Goal: Task Accomplishment & Management: Manage account settings

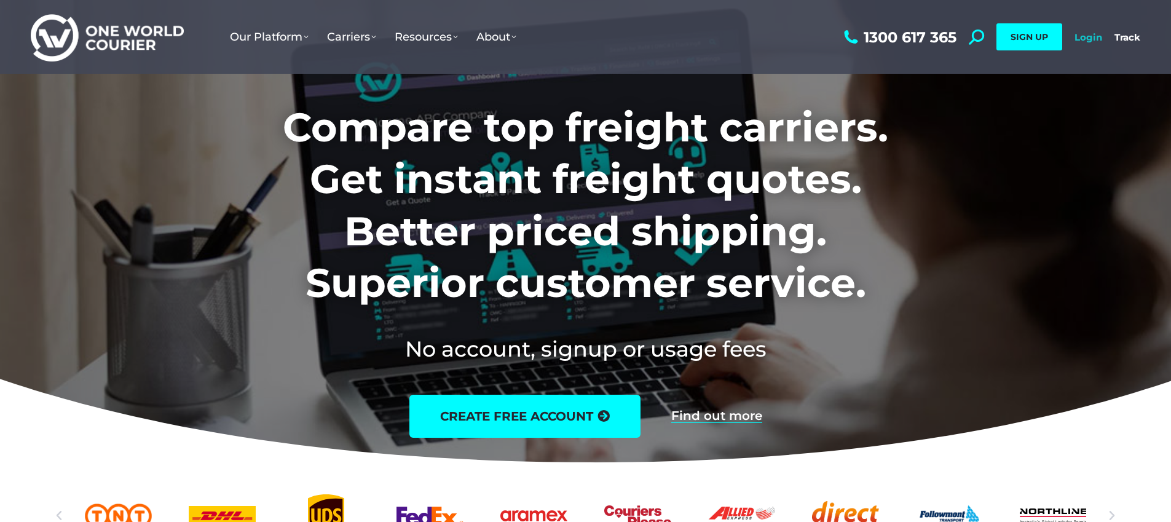
click at [1087, 41] on link "Login" at bounding box center [1089, 37] width 28 height 12
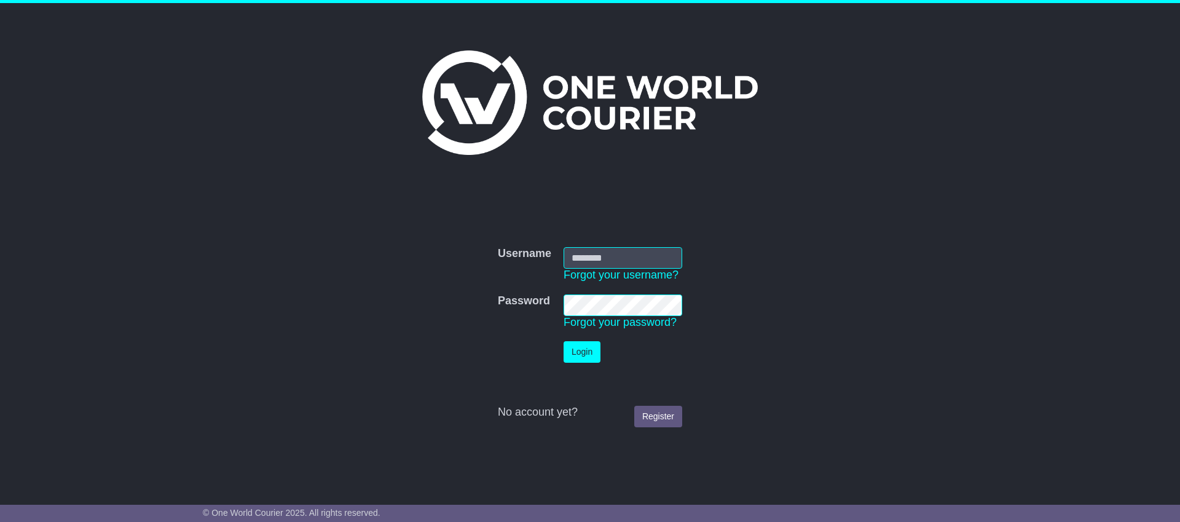
click at [649, 254] on input "Username" at bounding box center [623, 258] width 119 height 22
type input "**********"
click at [564, 341] on button "Login" at bounding box center [582, 352] width 37 height 22
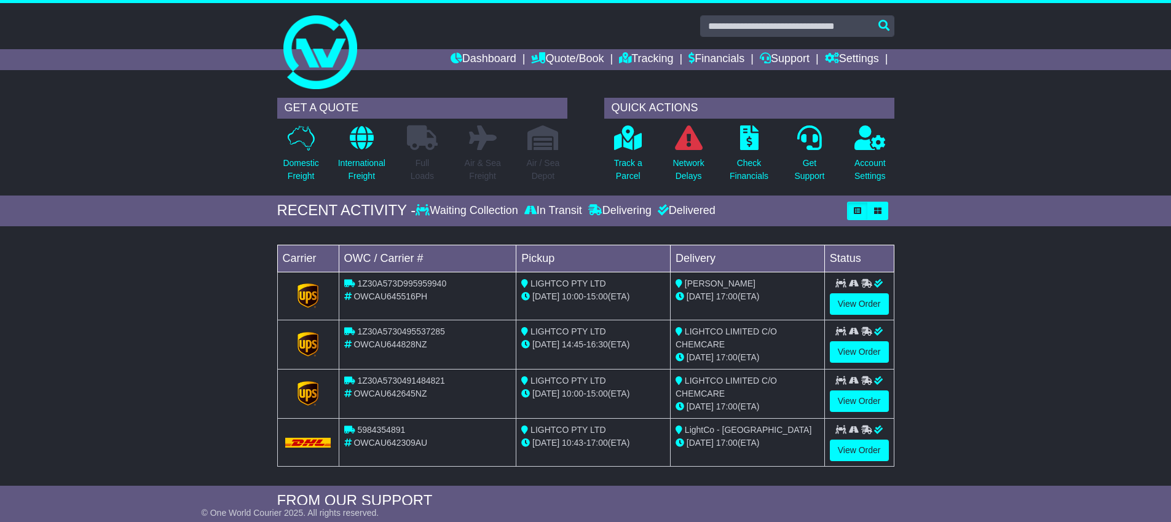
click at [172, 357] on div "Loading... No bookings found Carrier OWC / Carrier # Pickup Delivery Status 1Z3…" at bounding box center [585, 358] width 1171 height 253
click at [757, 166] on p "Check Financials" at bounding box center [749, 170] width 39 height 26
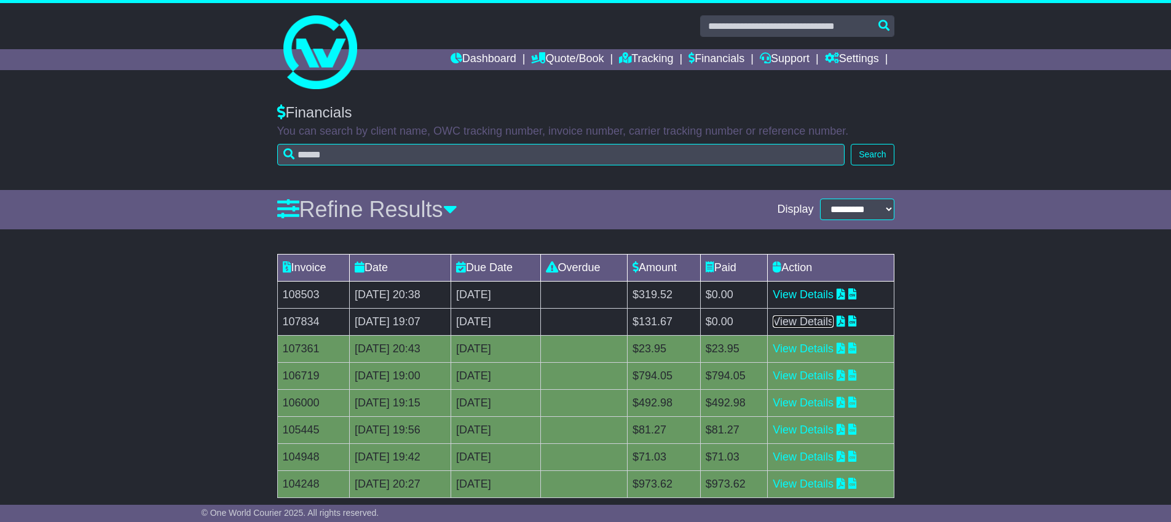
click at [834, 324] on link "View Details" at bounding box center [803, 321] width 61 height 12
click at [834, 296] on link "View Details" at bounding box center [803, 294] width 61 height 12
click at [824, 348] on link "View Details" at bounding box center [803, 348] width 61 height 12
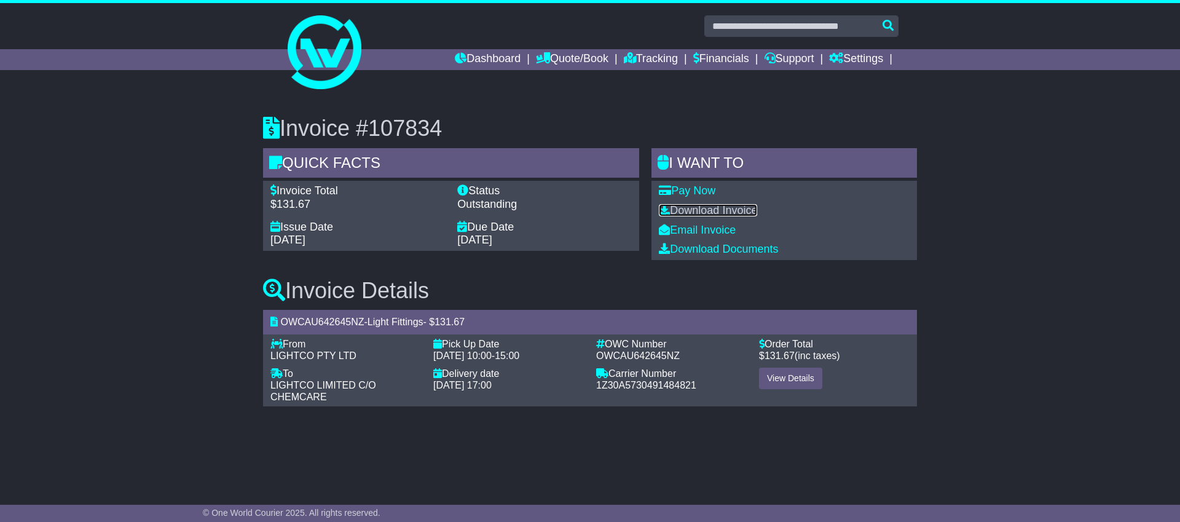
click at [717, 208] on link "Download Invoice" at bounding box center [708, 210] width 98 height 12
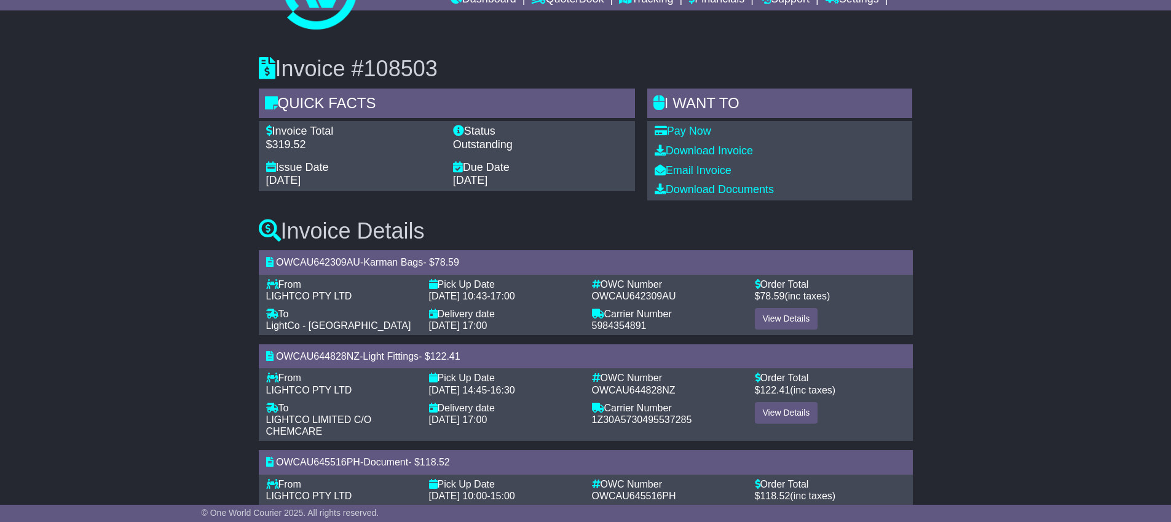
scroll to position [85, 0]
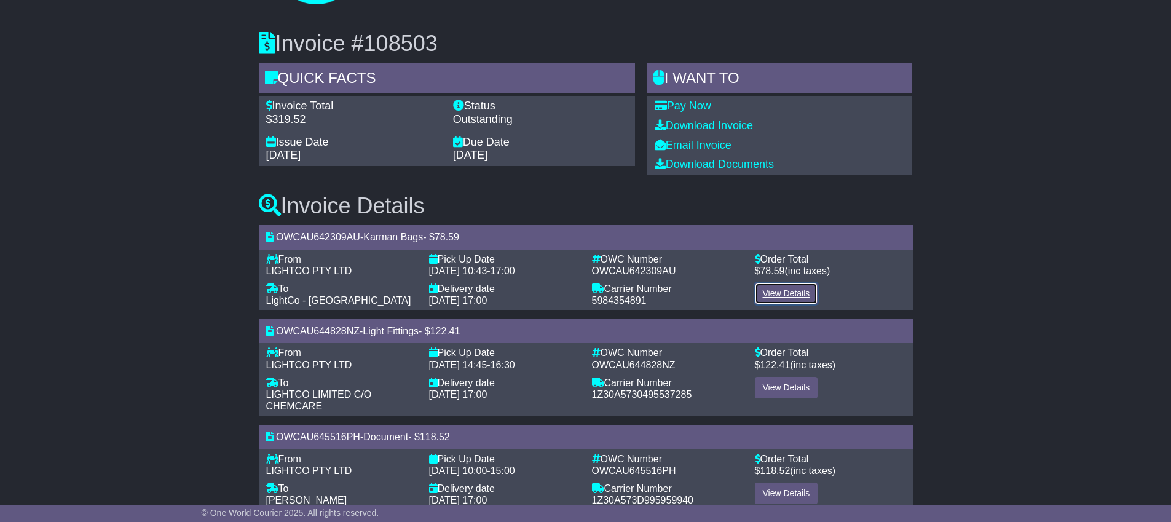
click at [792, 291] on link "View Details" at bounding box center [786, 294] width 63 height 22
click at [1042, 226] on div "Invoice #108503 Quick Facts Invoice Total $319.52 Status Outstanding Issue Date…" at bounding box center [585, 266] width 1171 height 518
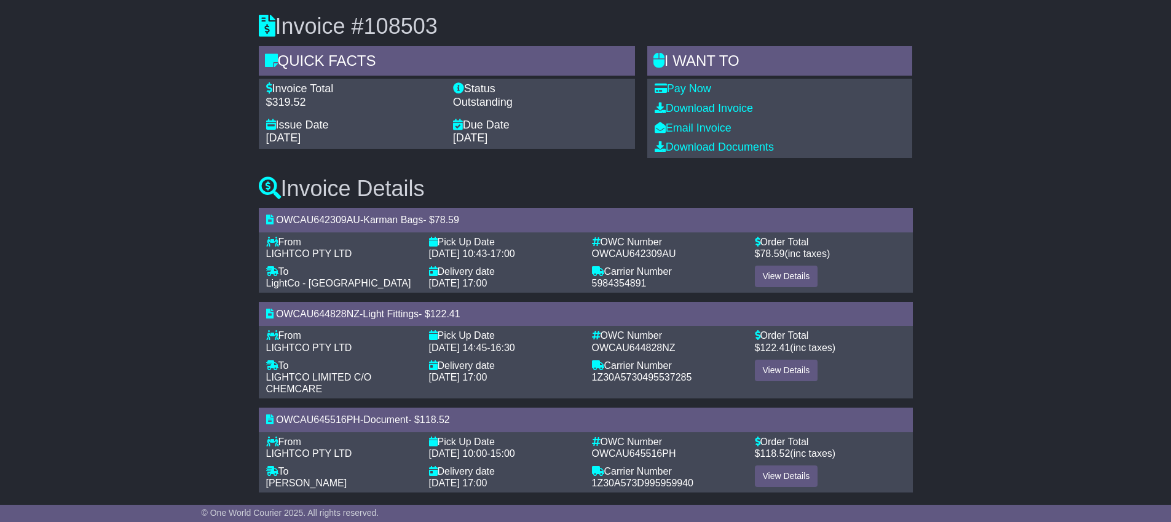
scroll to position [113, 0]
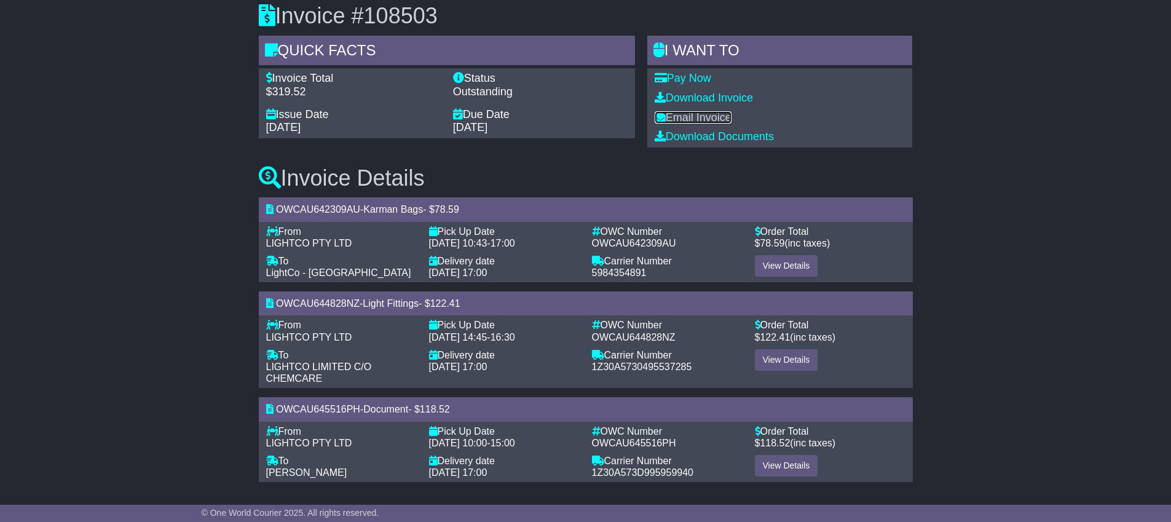
click at [697, 121] on link "Email Invoice" at bounding box center [693, 117] width 77 height 12
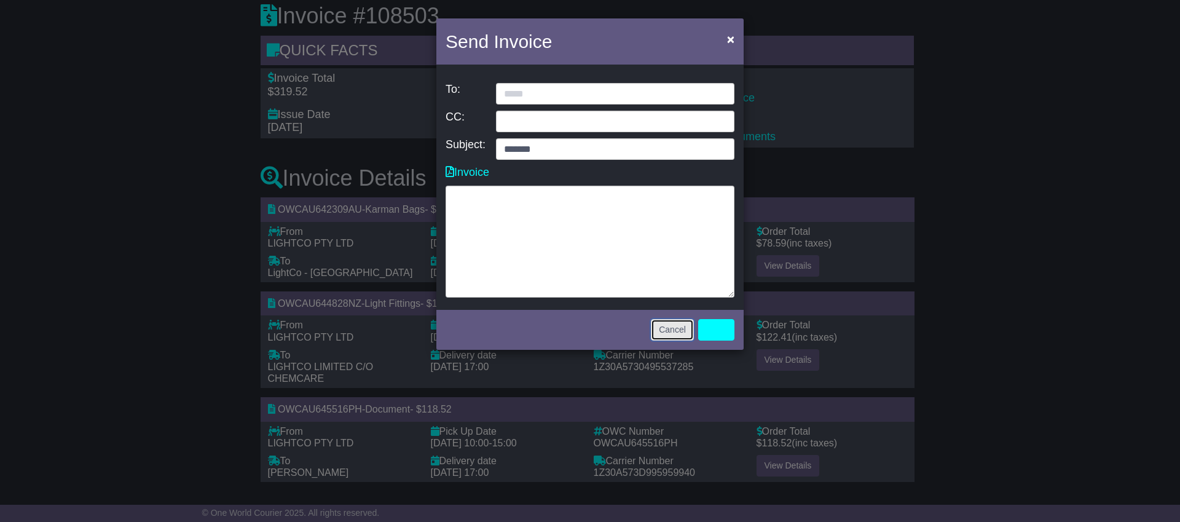
click at [665, 328] on button "Cancel" at bounding box center [672, 330] width 43 height 22
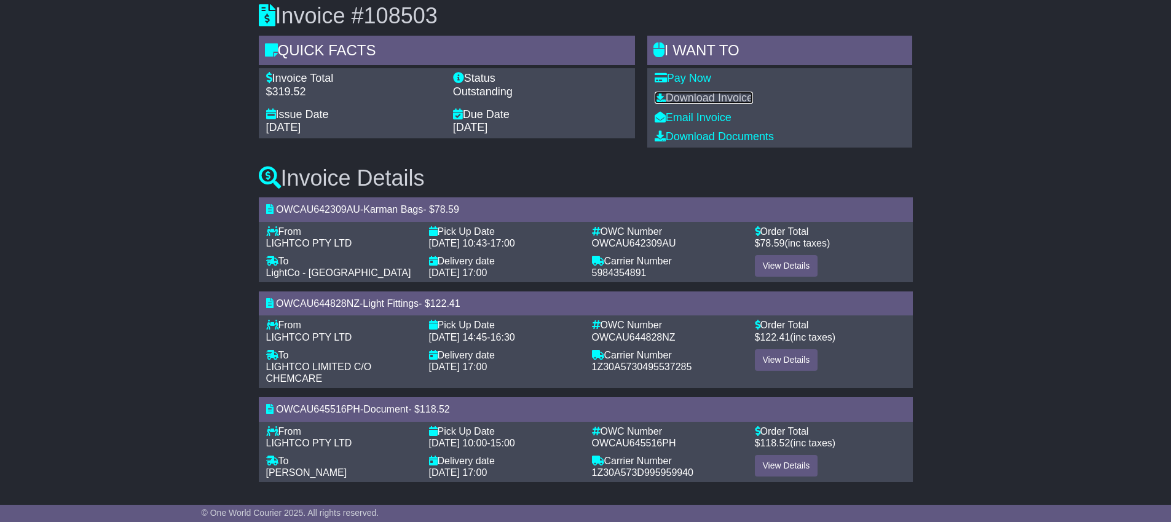
click at [730, 101] on link "Download Invoice" at bounding box center [704, 98] width 98 height 12
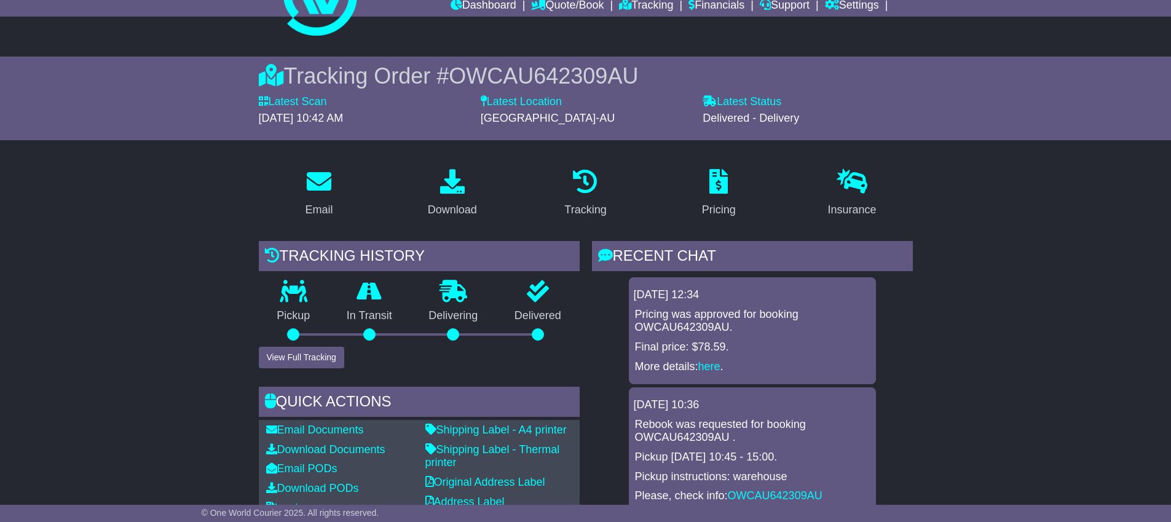
scroll to position [45, 0]
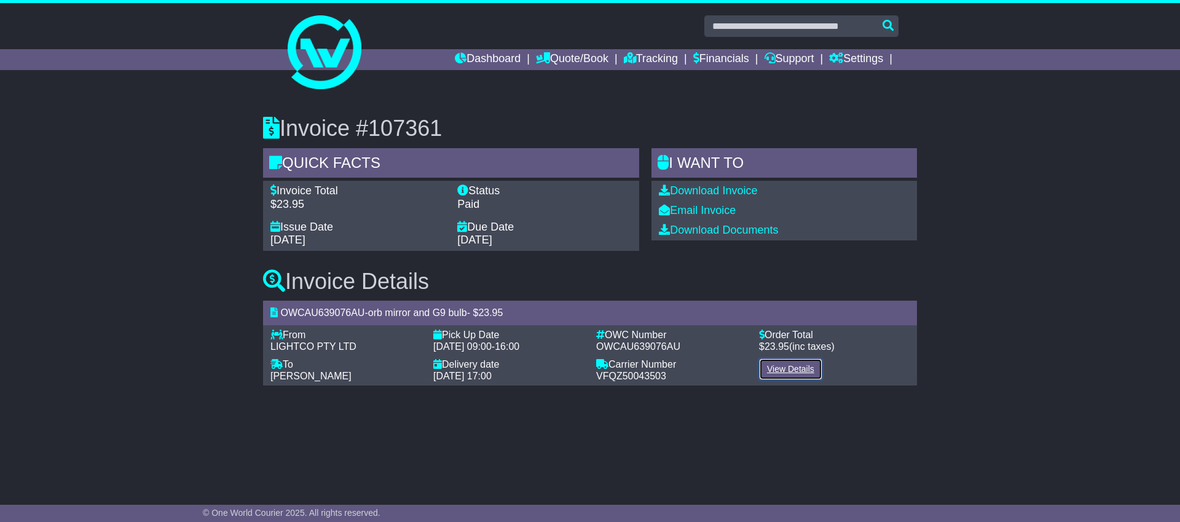
click at [787, 373] on link "View Details" at bounding box center [790, 369] width 63 height 22
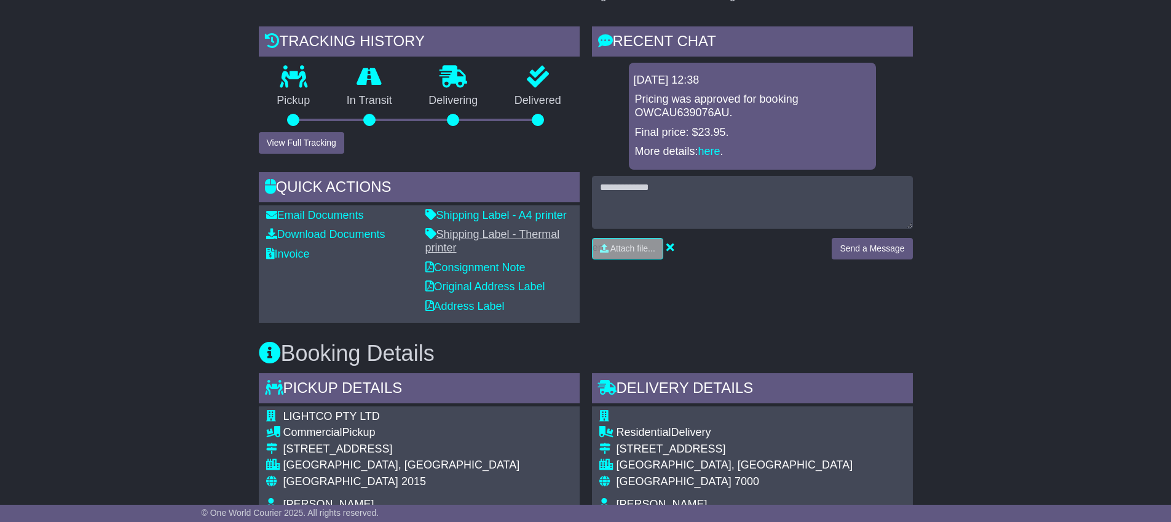
scroll to position [250, 0]
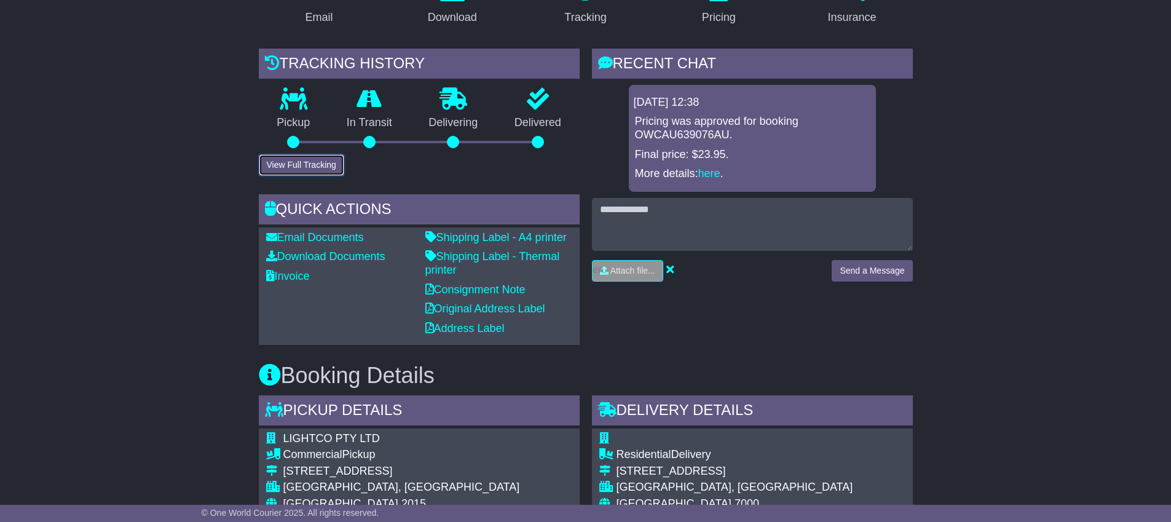
click at [331, 162] on button "View Full Tracking" at bounding box center [301, 165] width 85 height 22
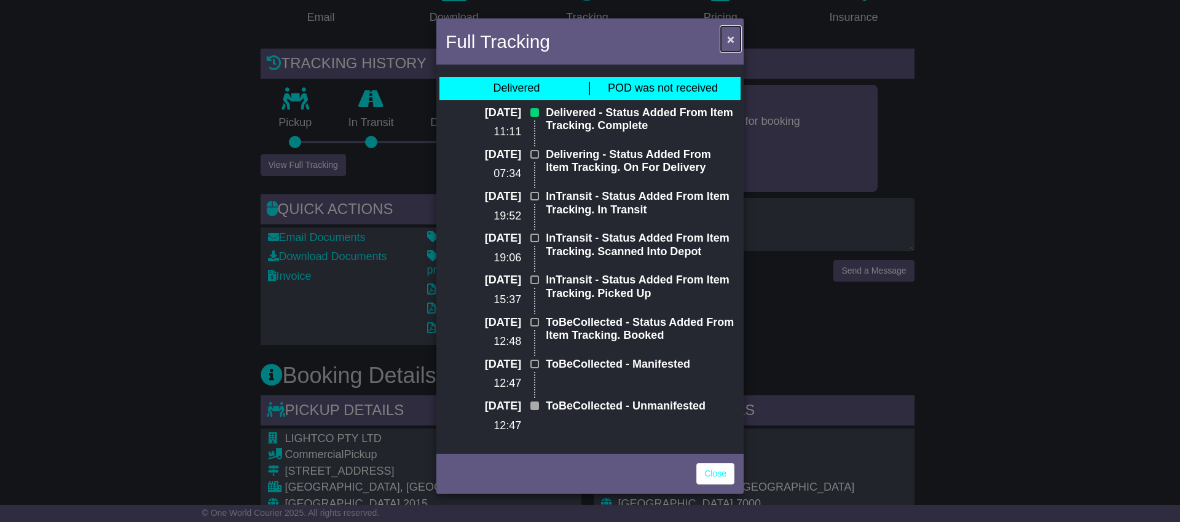
click at [733, 40] on span "×" at bounding box center [730, 39] width 7 height 14
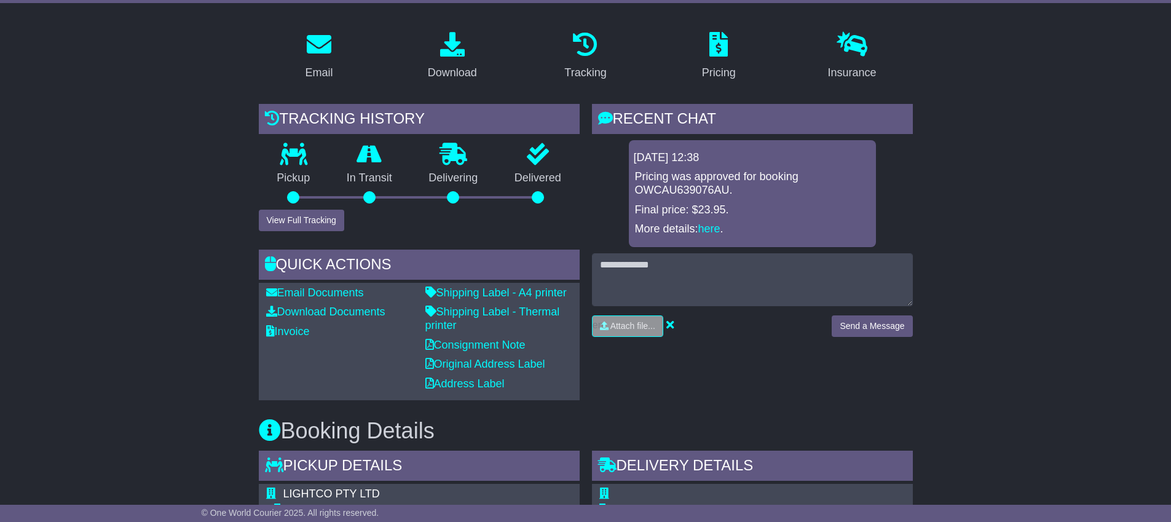
scroll to position [0, 0]
